Goal: Find specific page/section: Find specific page/section

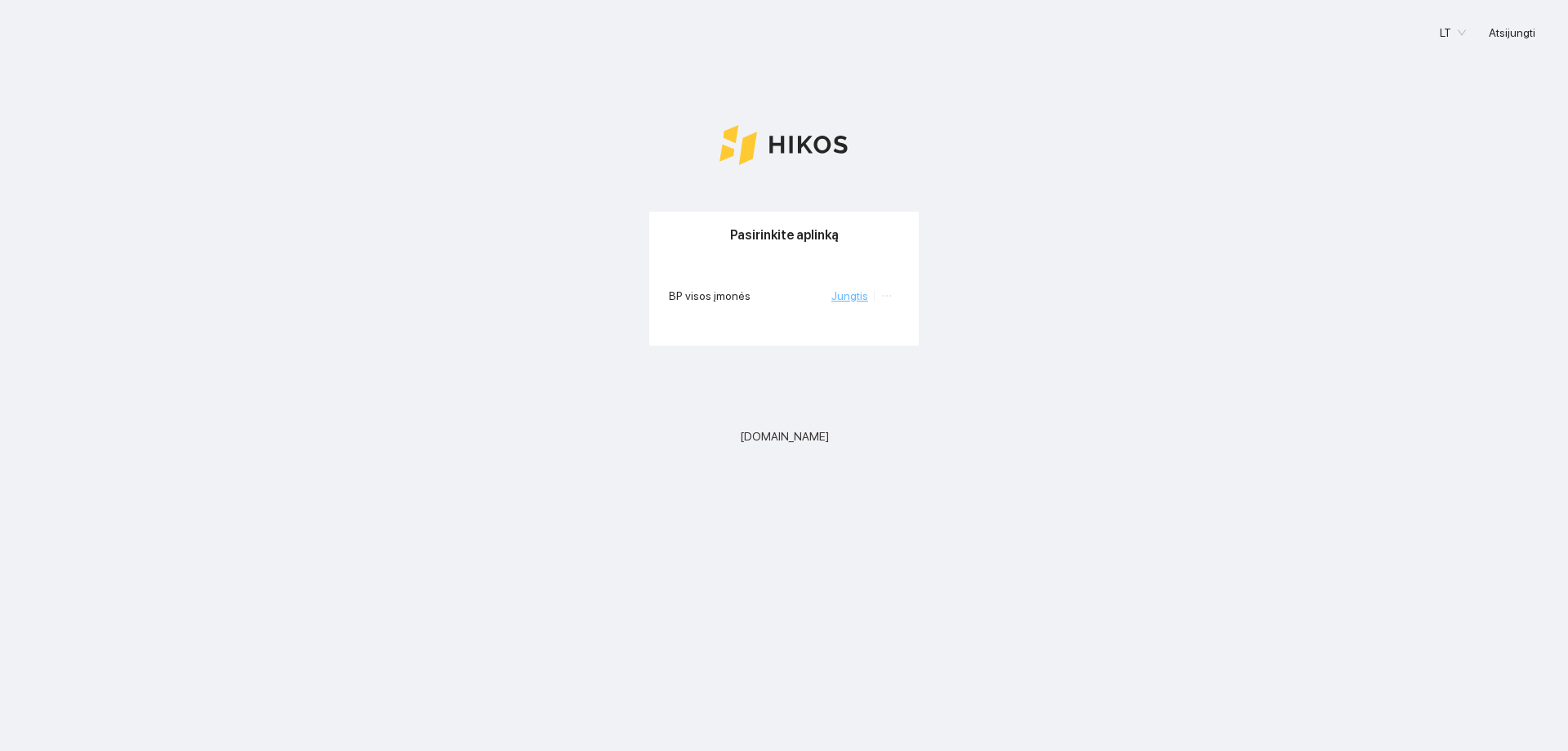
click at [863, 300] on link "Jungtis" at bounding box center [849, 296] width 37 height 13
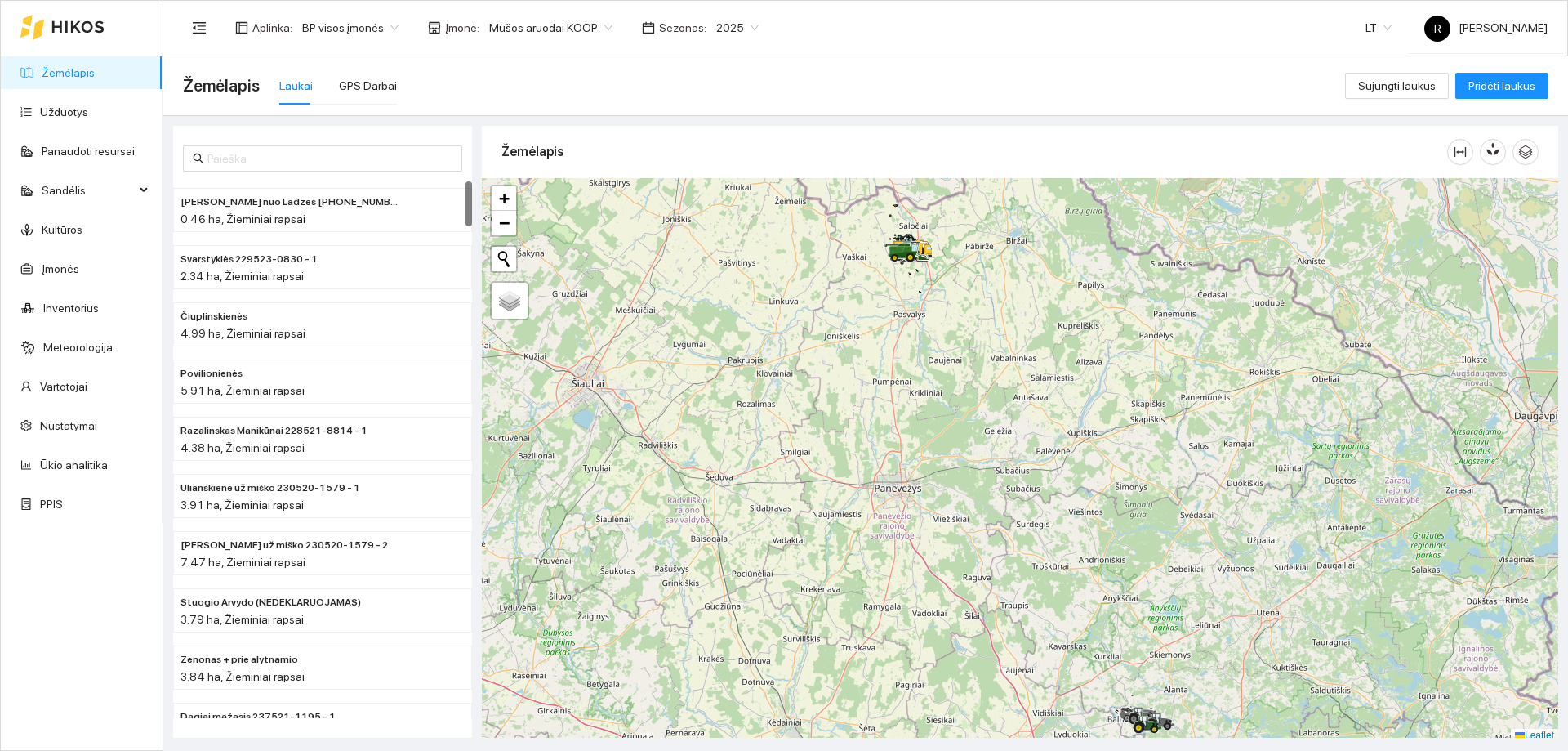
scroll to position [5, 0]
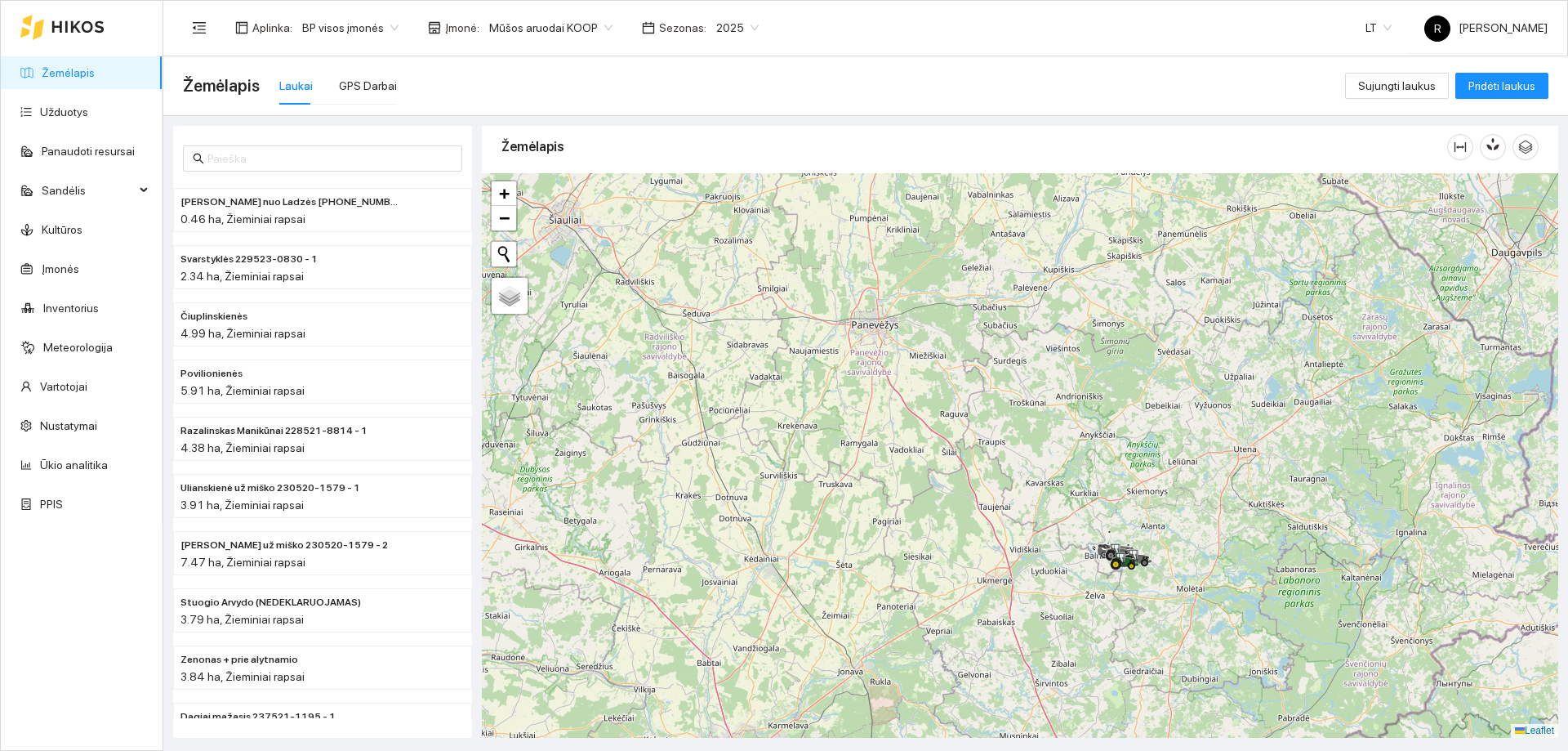
drag, startPoint x: 926, startPoint y: 331, endPoint x: 1067, endPoint y: 500, distance: 220.1
click at [903, 176] on div at bounding box center [1020, 455] width 1077 height 564
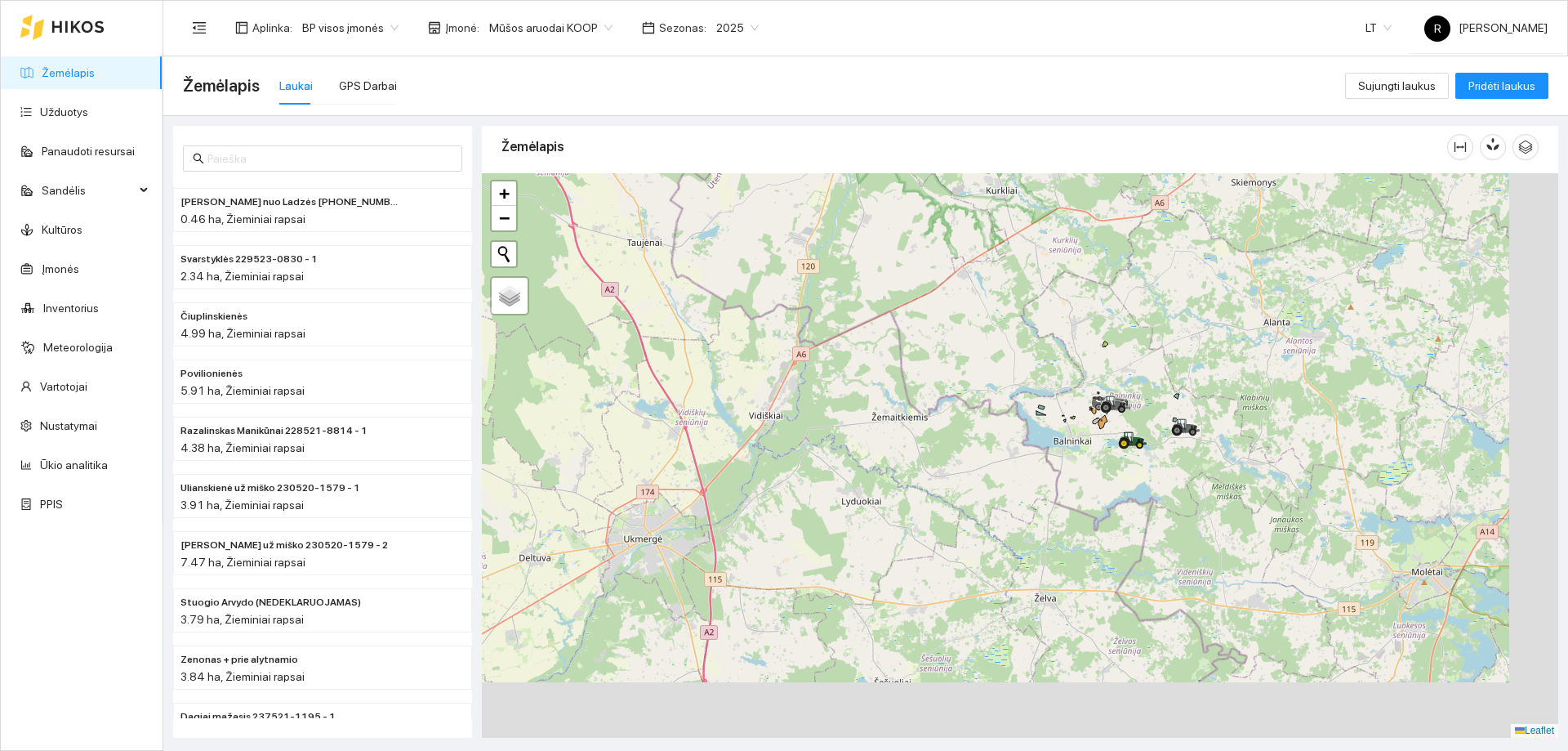
drag, startPoint x: 1114, startPoint y: 558, endPoint x: 1059, endPoint y: 443, distance: 127.5
click at [1059, 443] on div at bounding box center [1020, 455] width 1077 height 564
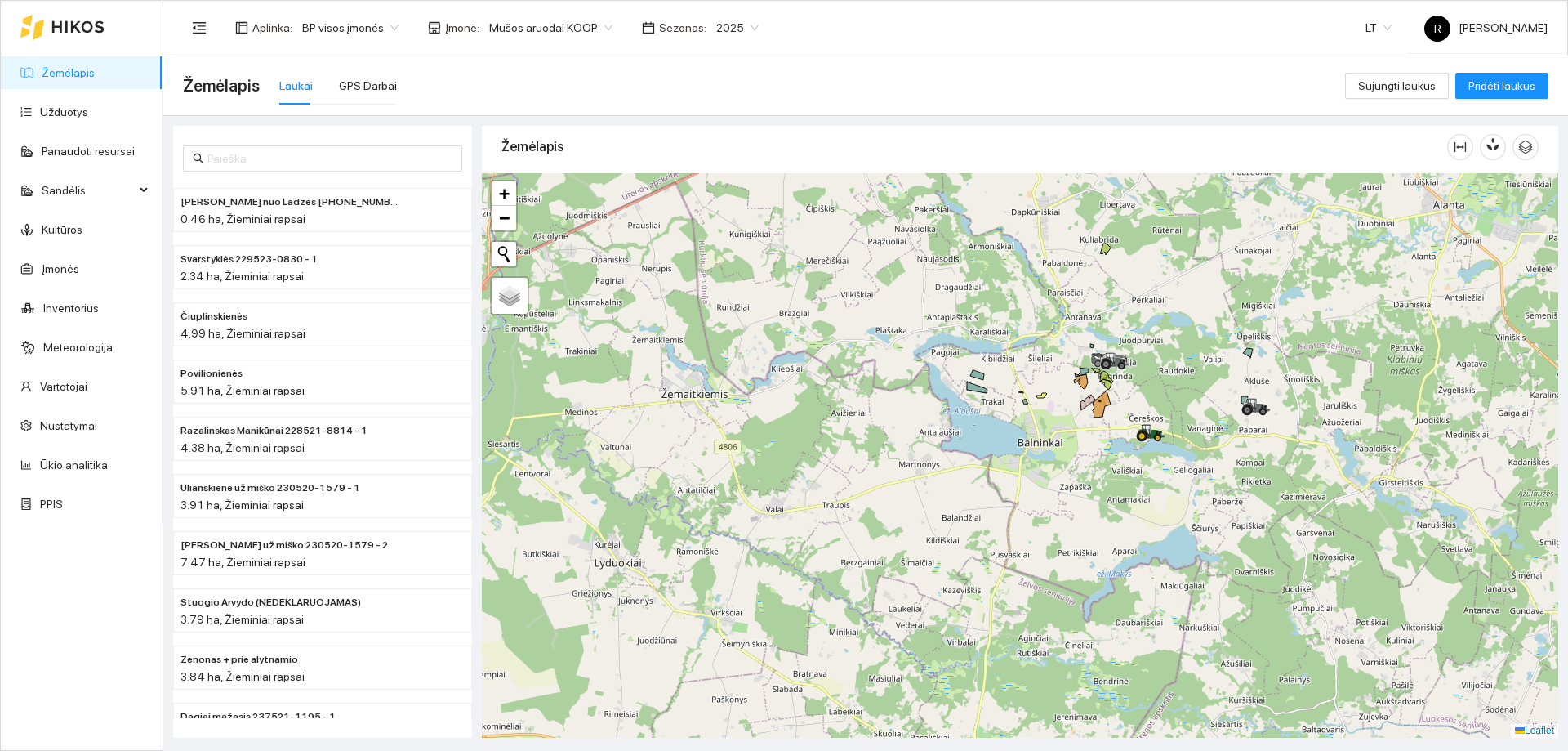
drag, startPoint x: 1096, startPoint y: 453, endPoint x: 1088, endPoint y: 485, distance: 33.0
click at [1088, 485] on div at bounding box center [1020, 455] width 1077 height 564
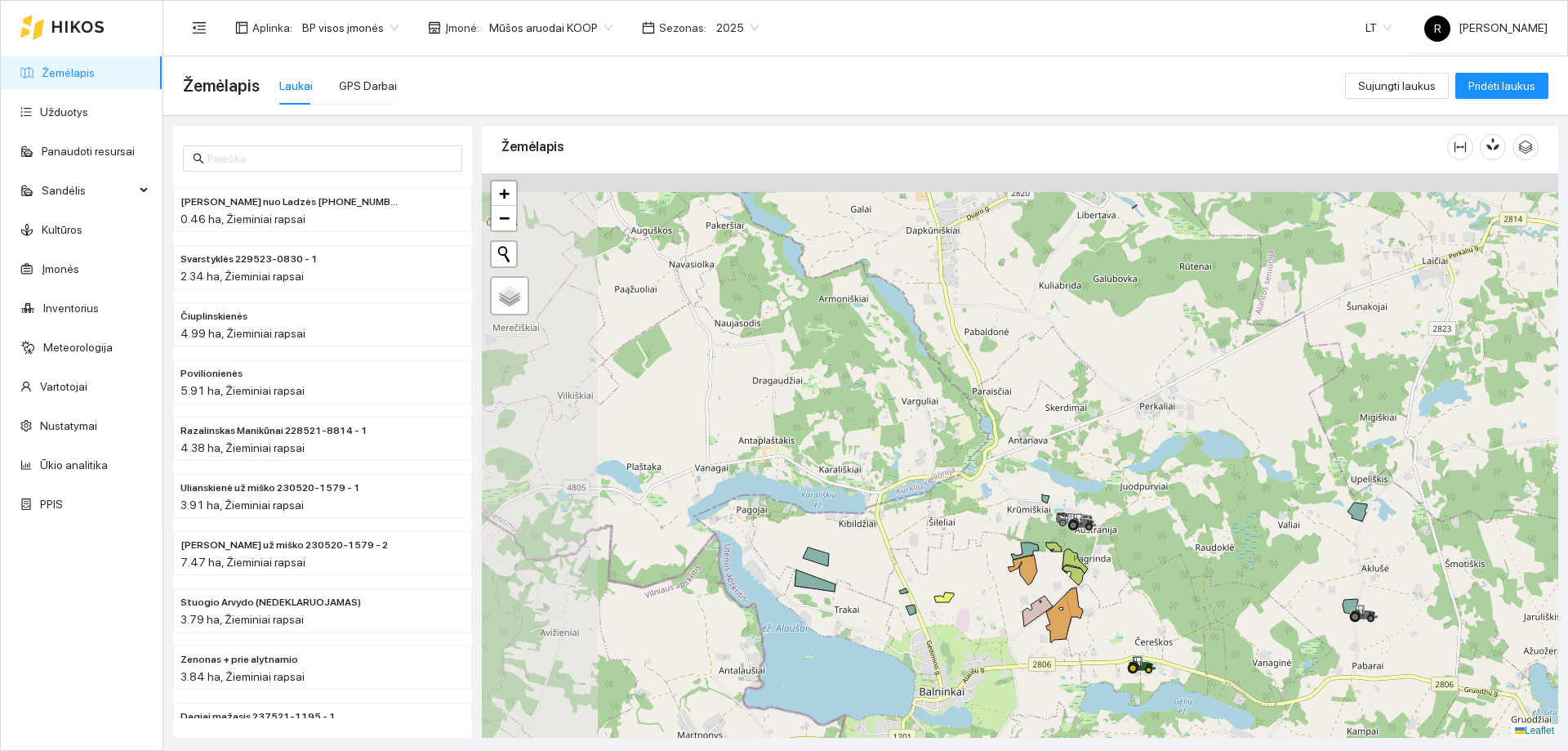
drag, startPoint x: 918, startPoint y: 426, endPoint x: 1107, endPoint y: 627, distance: 275.9
click at [1106, 641] on div at bounding box center [1020, 455] width 1077 height 564
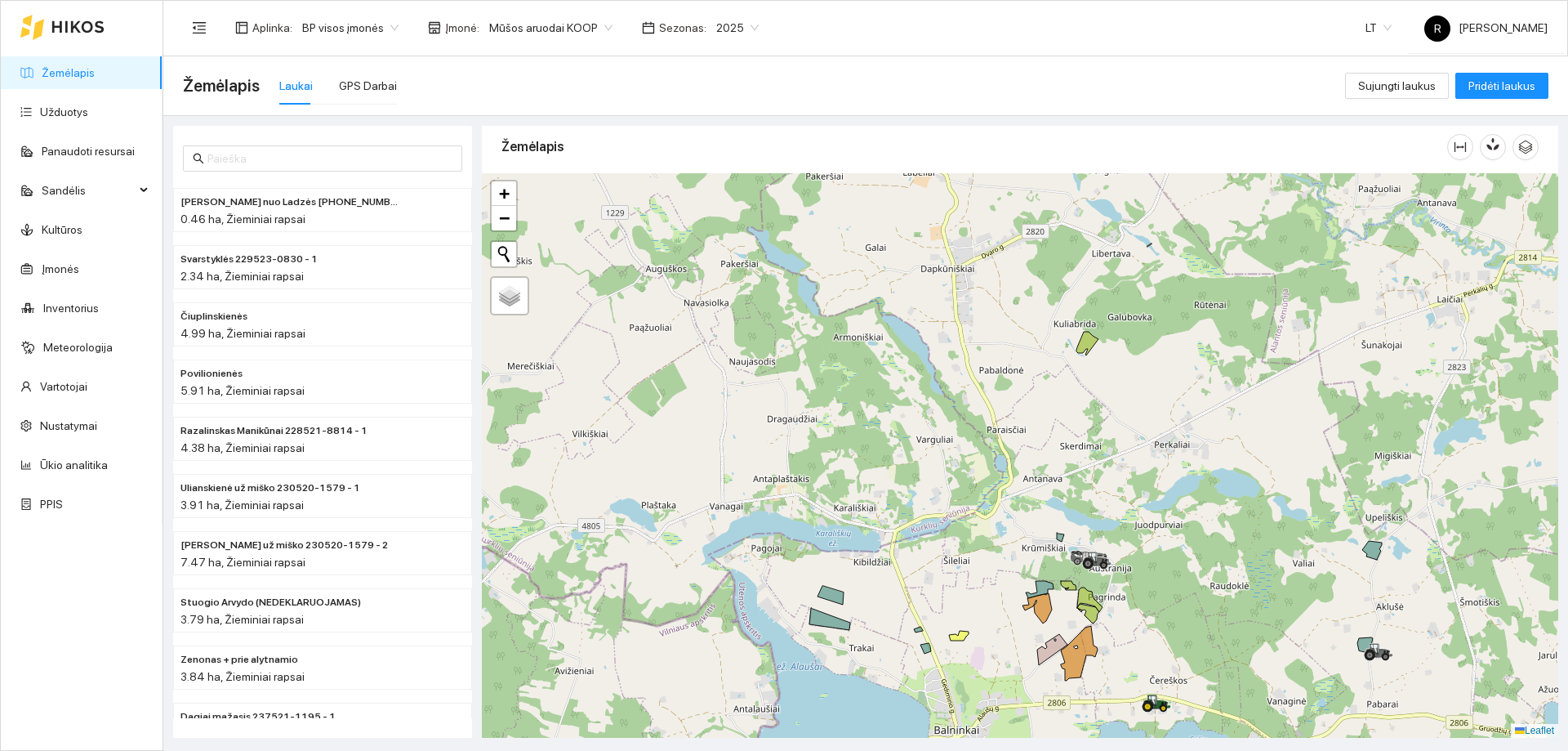
click at [1076, 573] on div at bounding box center [1020, 455] width 1077 height 564
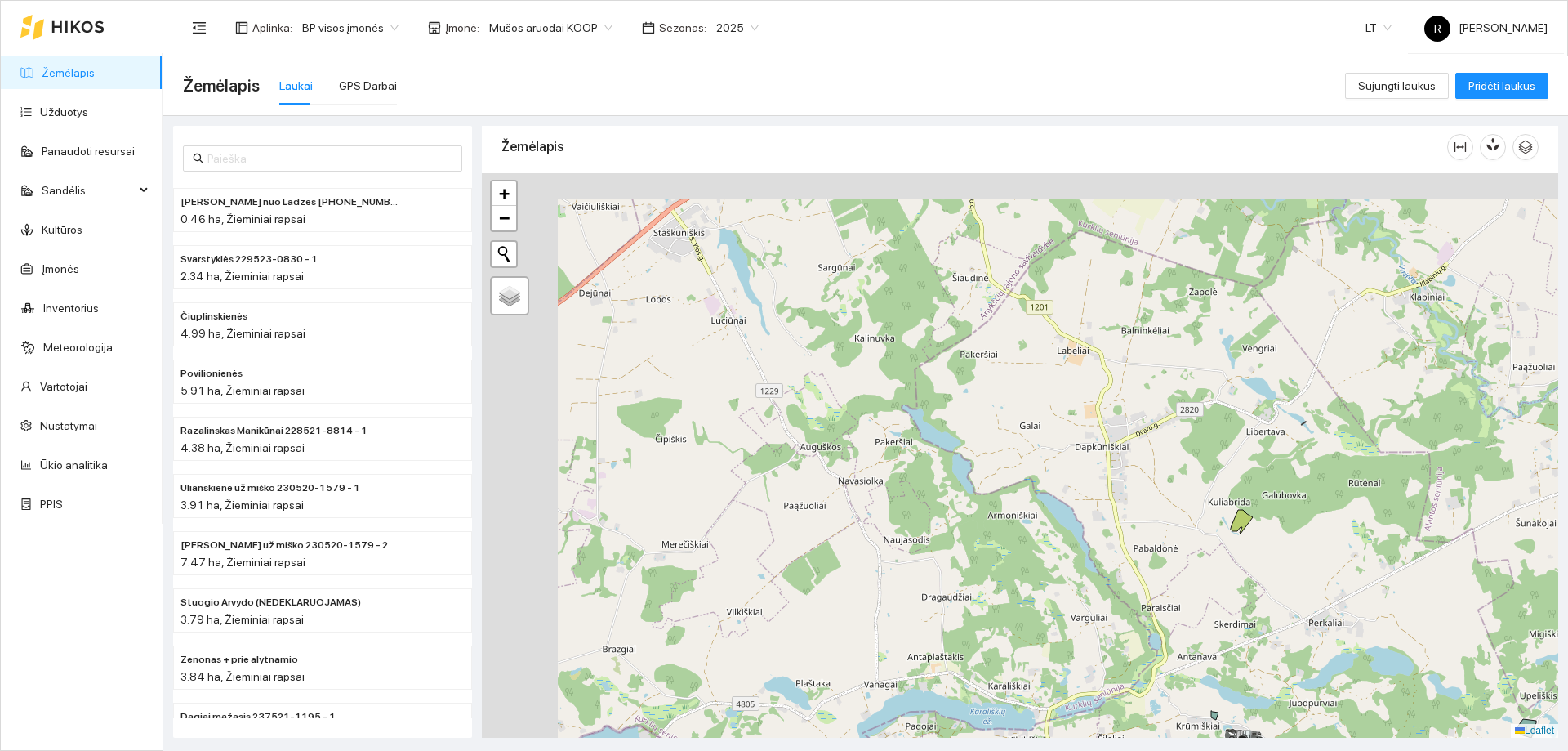
drag, startPoint x: 969, startPoint y: 493, endPoint x: 1090, endPoint y: 508, distance: 121.9
click at [1134, 653] on div at bounding box center [1020, 455] width 1077 height 564
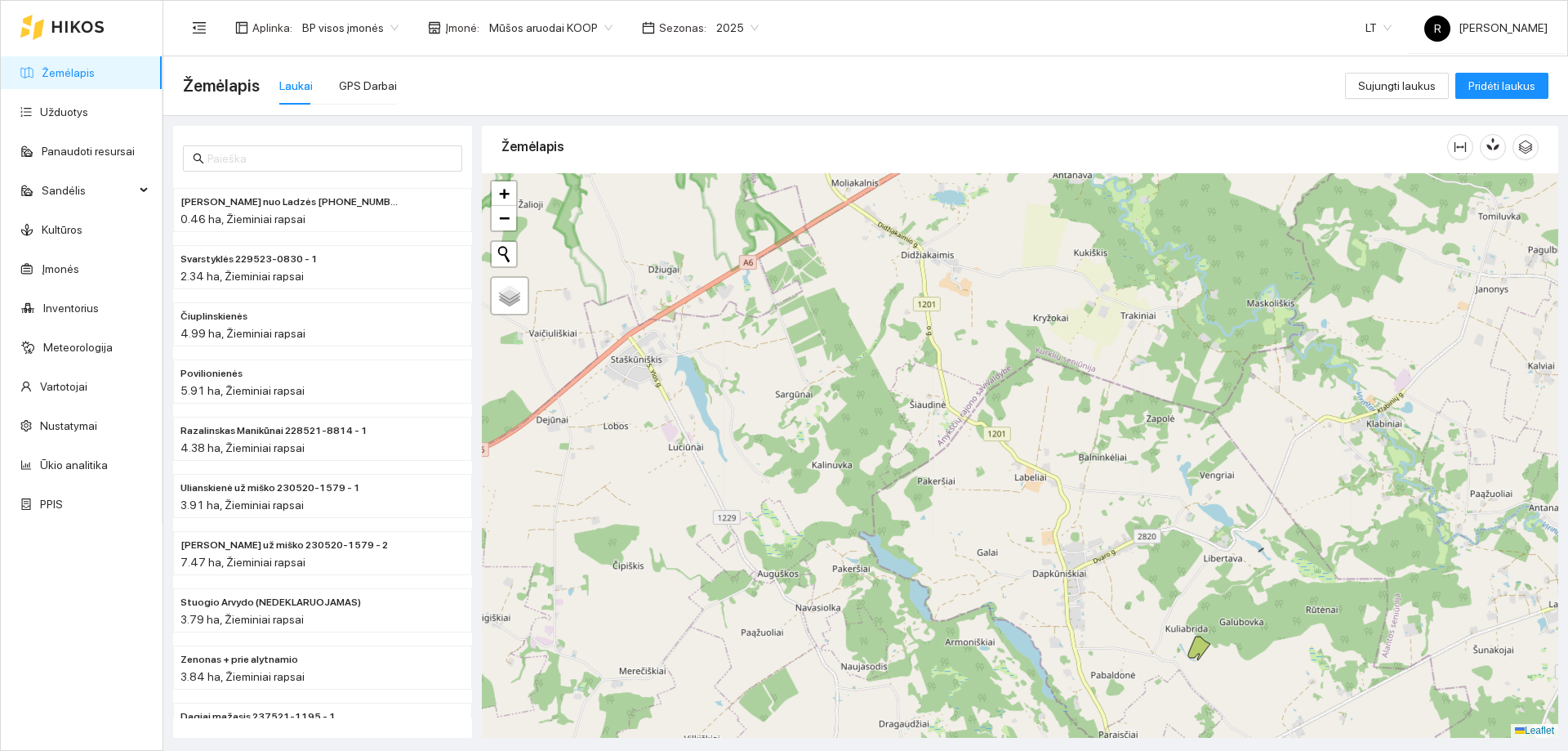
drag, startPoint x: 1030, startPoint y: 381, endPoint x: 1053, endPoint y: 569, distance: 189.4
click at [1071, 702] on div at bounding box center [1020, 455] width 1077 height 564
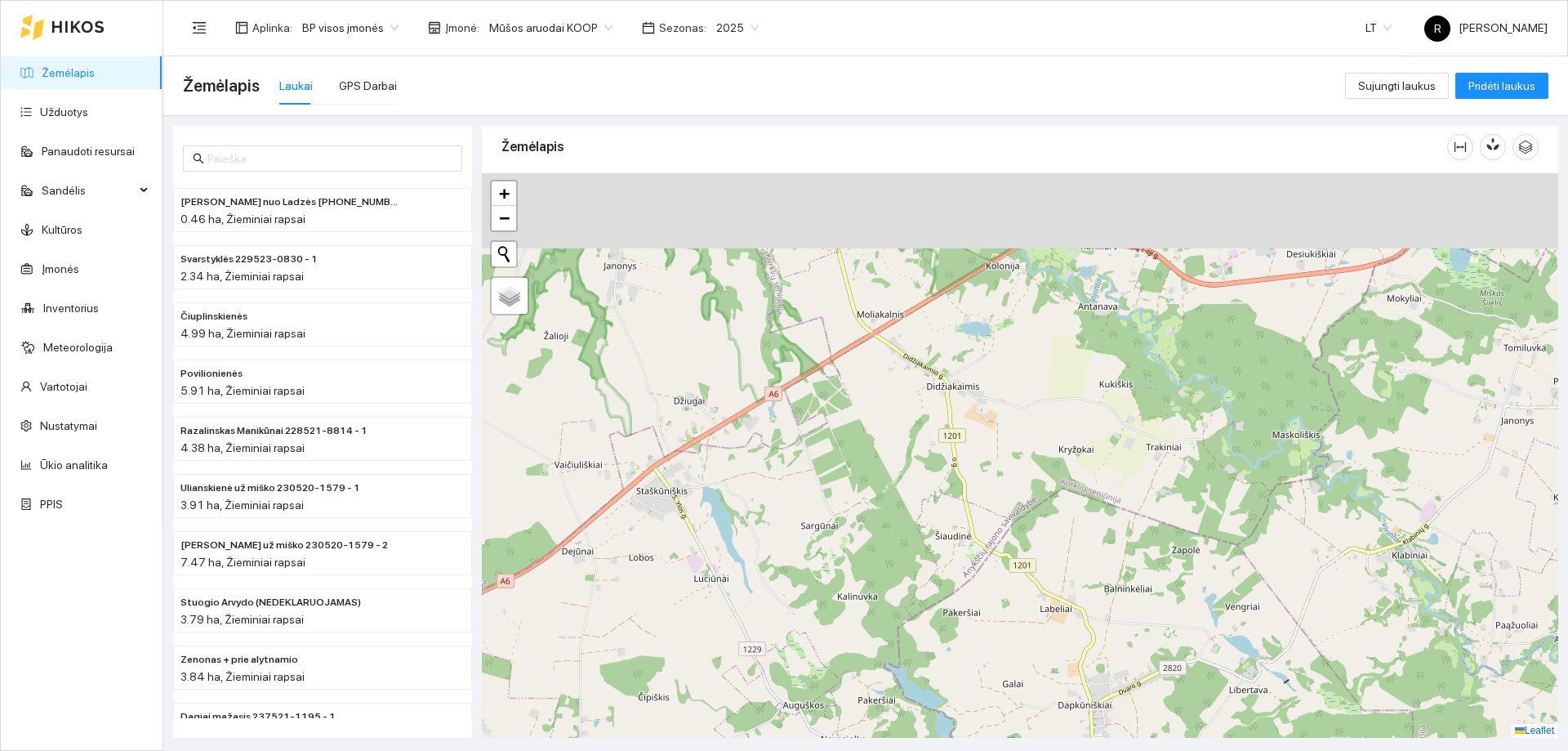
drag, startPoint x: 1044, startPoint y: 646, endPoint x: 1125, endPoint y: 774, distance: 151.5
click at [1125, 750] on html "Žemėlapis Užduotys Panaudoti resursai Sandėlis Kultūros Įmonės Inventorius Mete…" at bounding box center [784, 375] width 1568 height 751
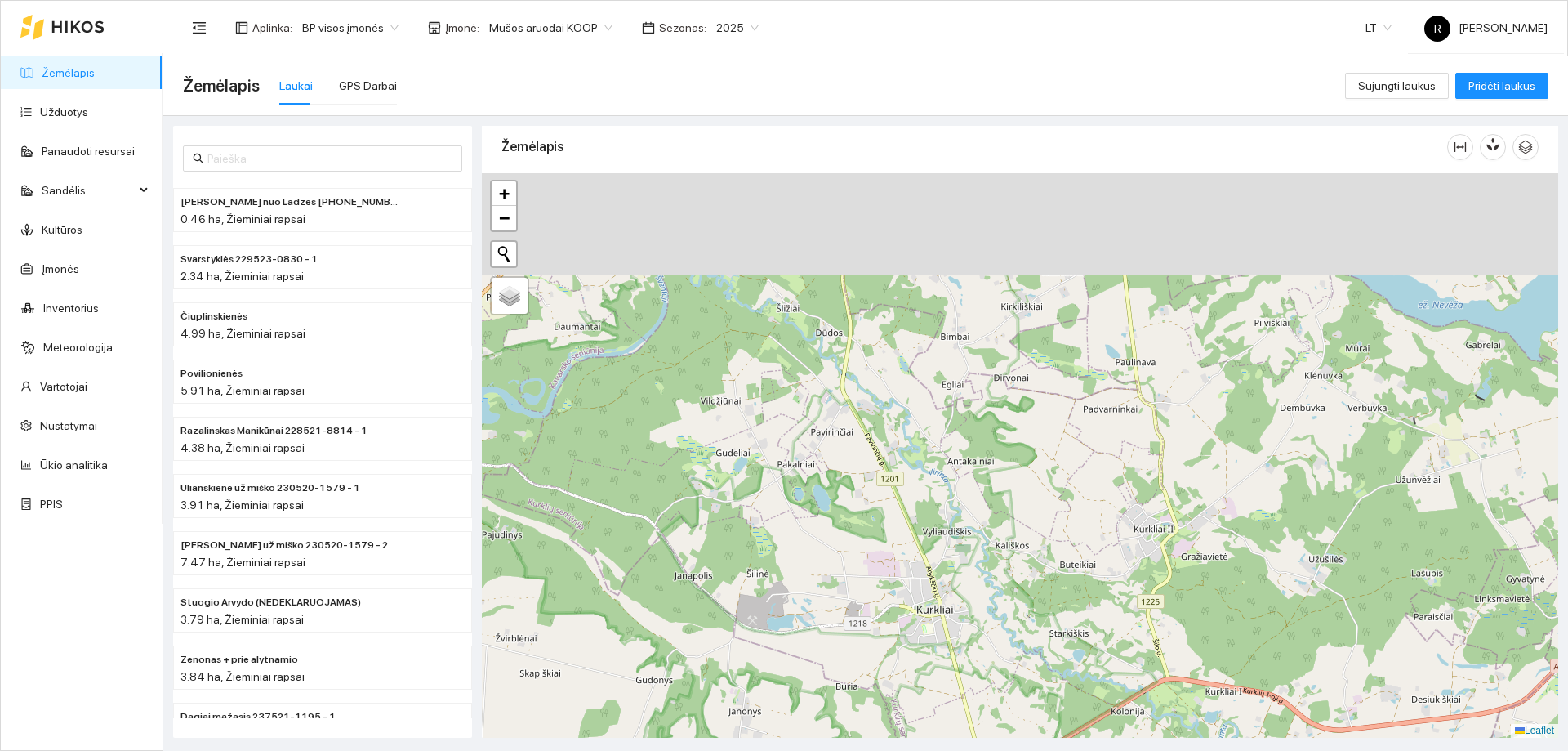
drag, startPoint x: 1093, startPoint y: 452, endPoint x: 1121, endPoint y: 721, distance: 270.5
click at [1133, 750] on html "Žemėlapis Užduotys Panaudoti resursai Sandėlis Kultūros Įmonės Inventorius Mete…" at bounding box center [784, 375] width 1568 height 751
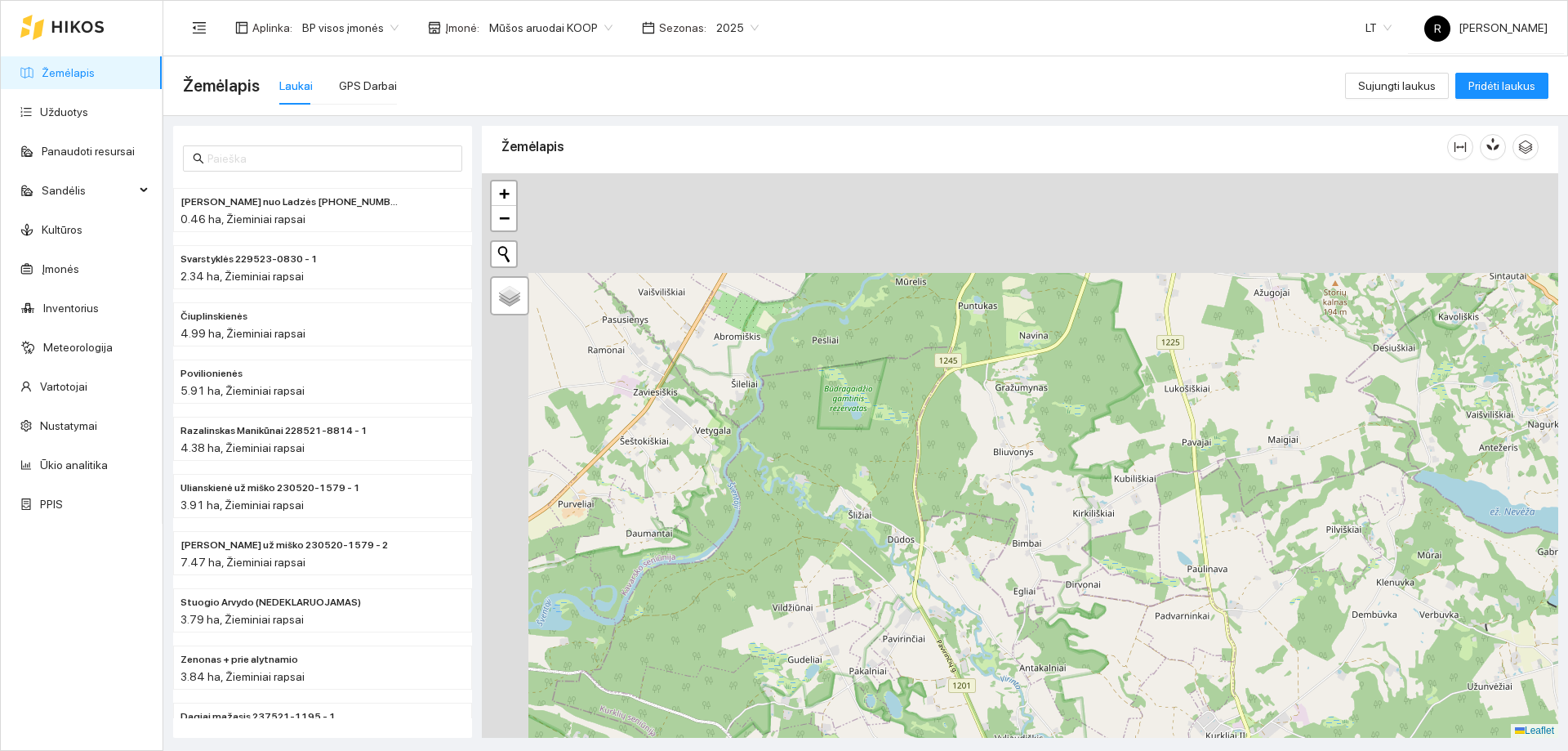
drag, startPoint x: 997, startPoint y: 447, endPoint x: 1061, endPoint y: 540, distance: 112.9
click at [1068, 645] on div at bounding box center [1020, 455] width 1077 height 564
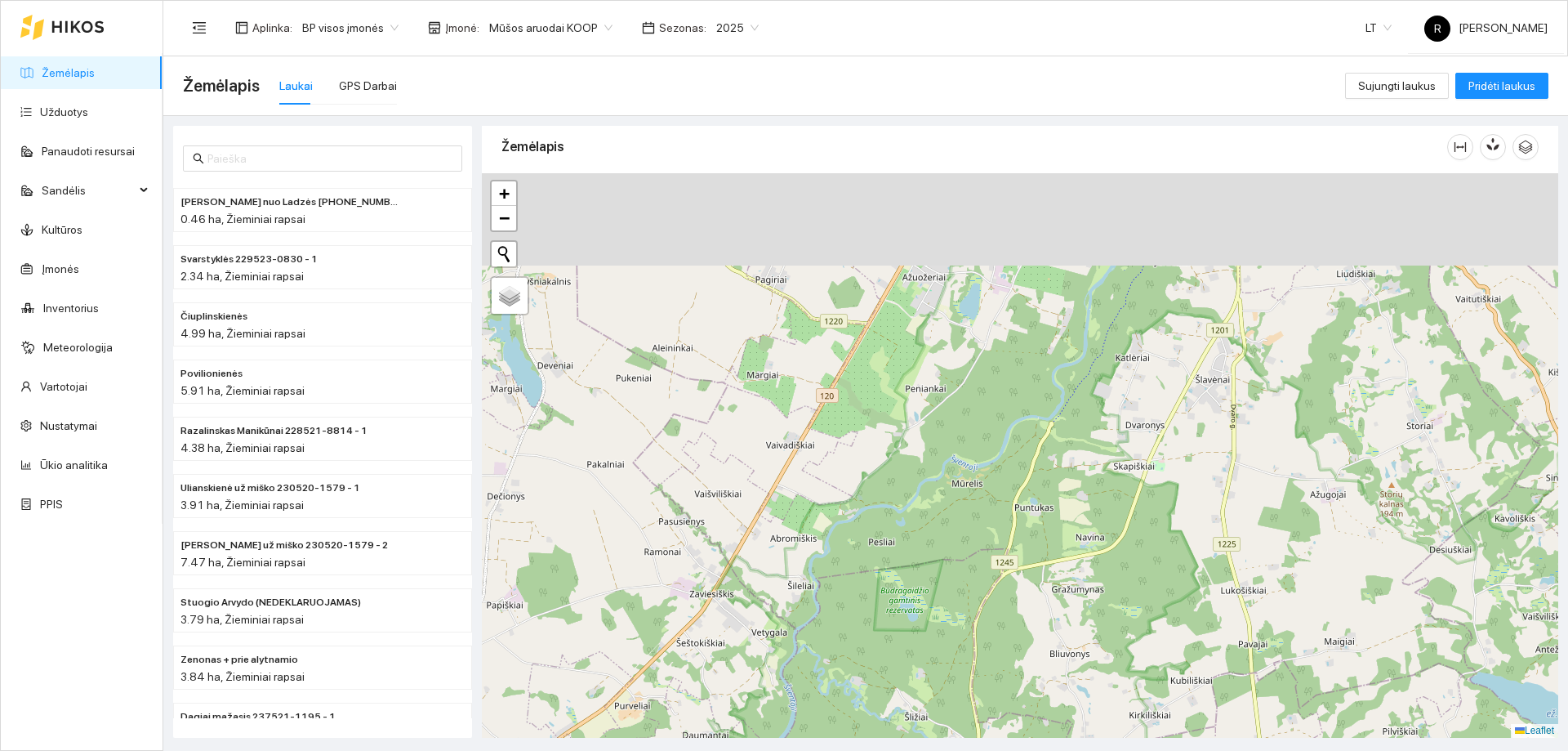
drag, startPoint x: 1071, startPoint y: 517, endPoint x: 1114, endPoint y: 480, distance: 56.7
click at [1116, 631] on div at bounding box center [1020, 455] width 1077 height 564
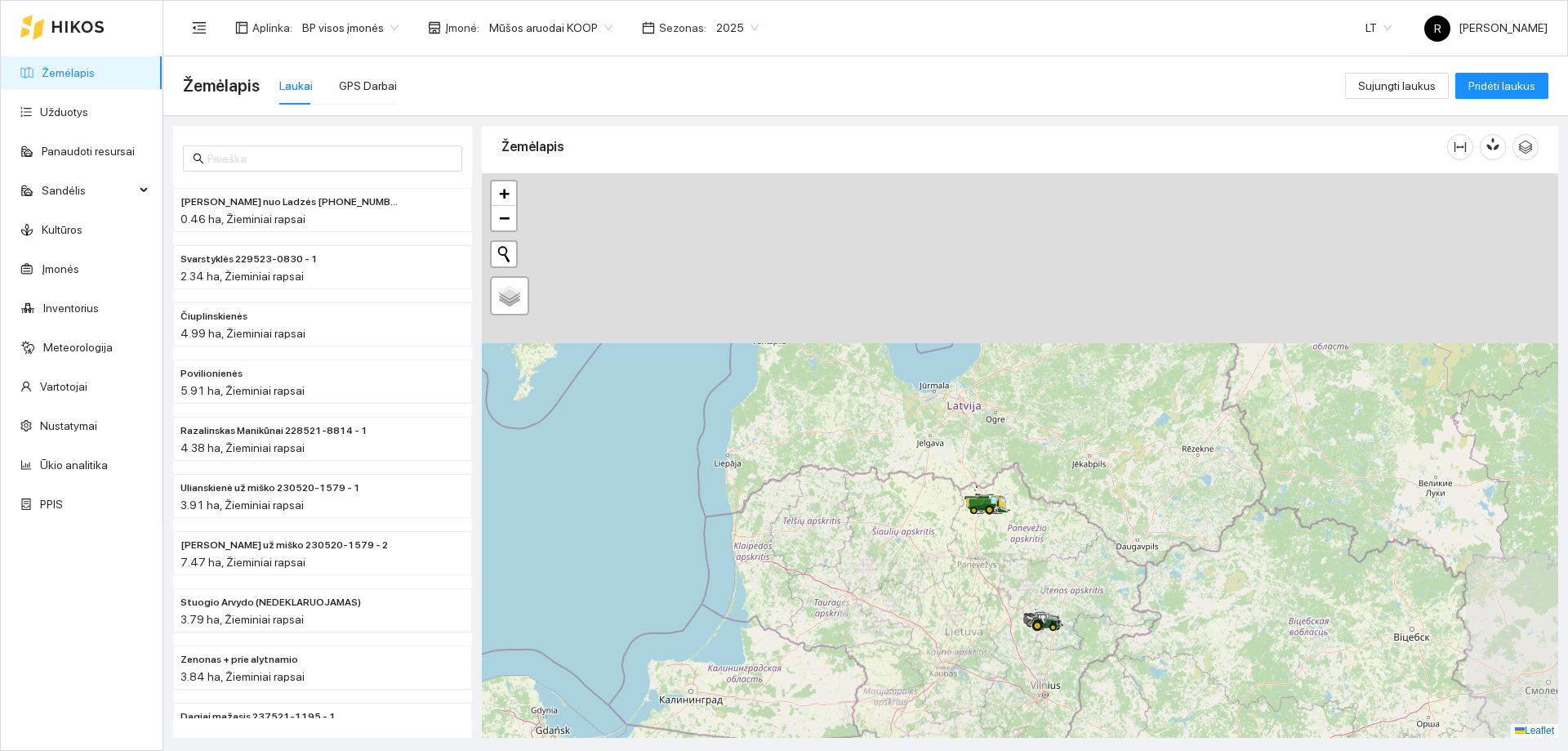
drag, startPoint x: 950, startPoint y: 294, endPoint x: 995, endPoint y: 580, distance: 289.5
click at [995, 580] on div at bounding box center [1020, 455] width 1077 height 564
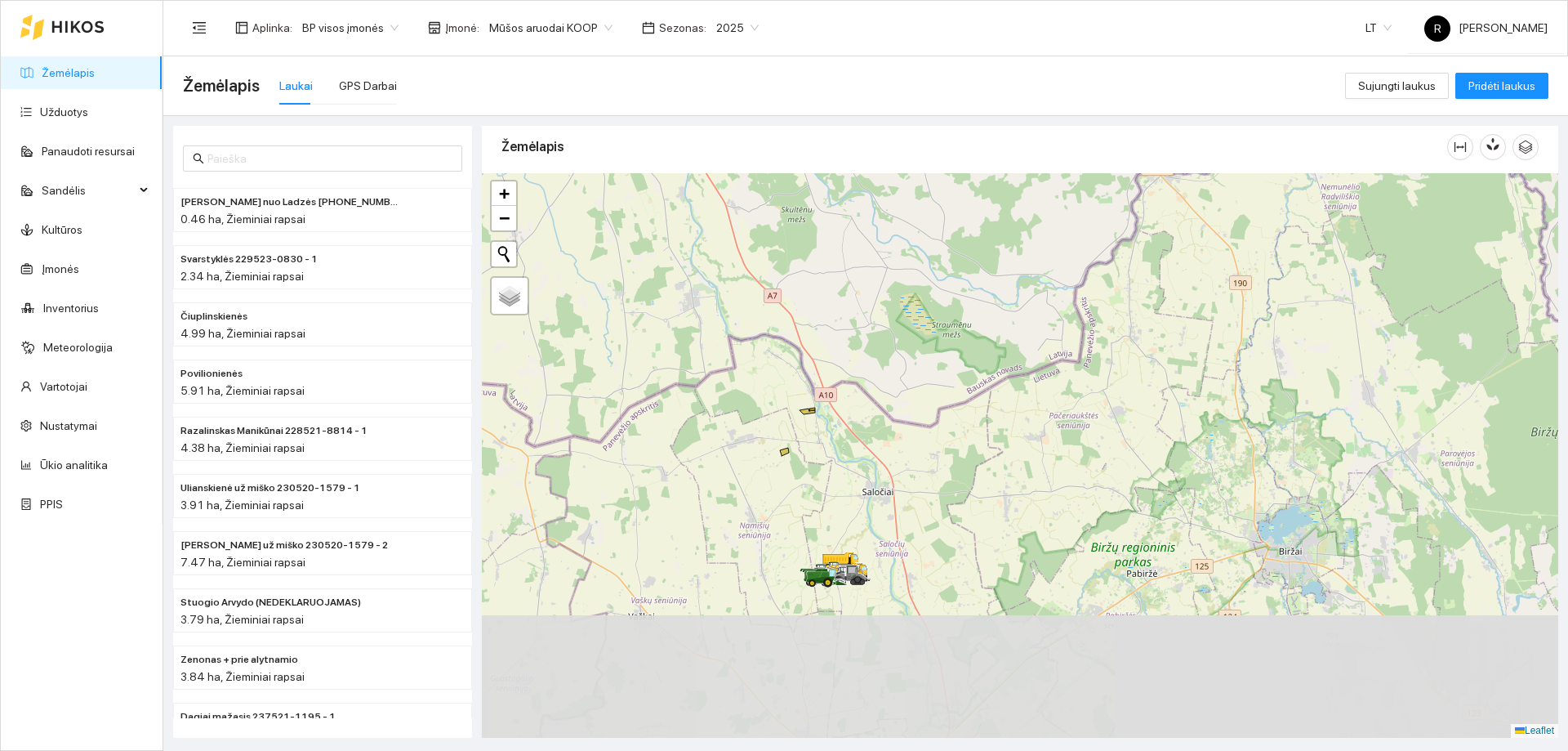
drag, startPoint x: 1018, startPoint y: 621, endPoint x: 996, endPoint y: 307, distance: 314.8
click at [996, 307] on div at bounding box center [1020, 455] width 1077 height 564
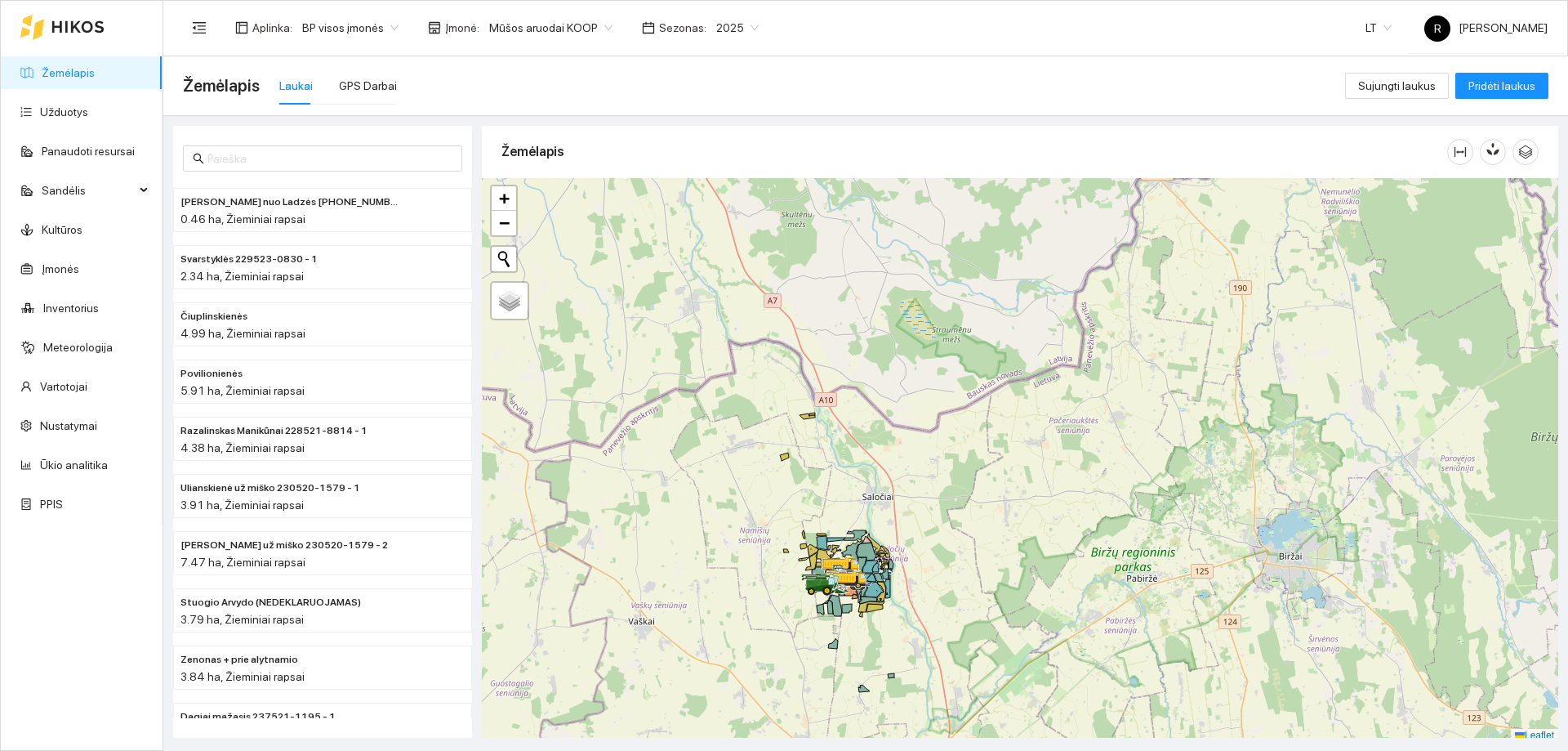
scroll to position [5, 0]
